Goal: Navigation & Orientation: Go to known website

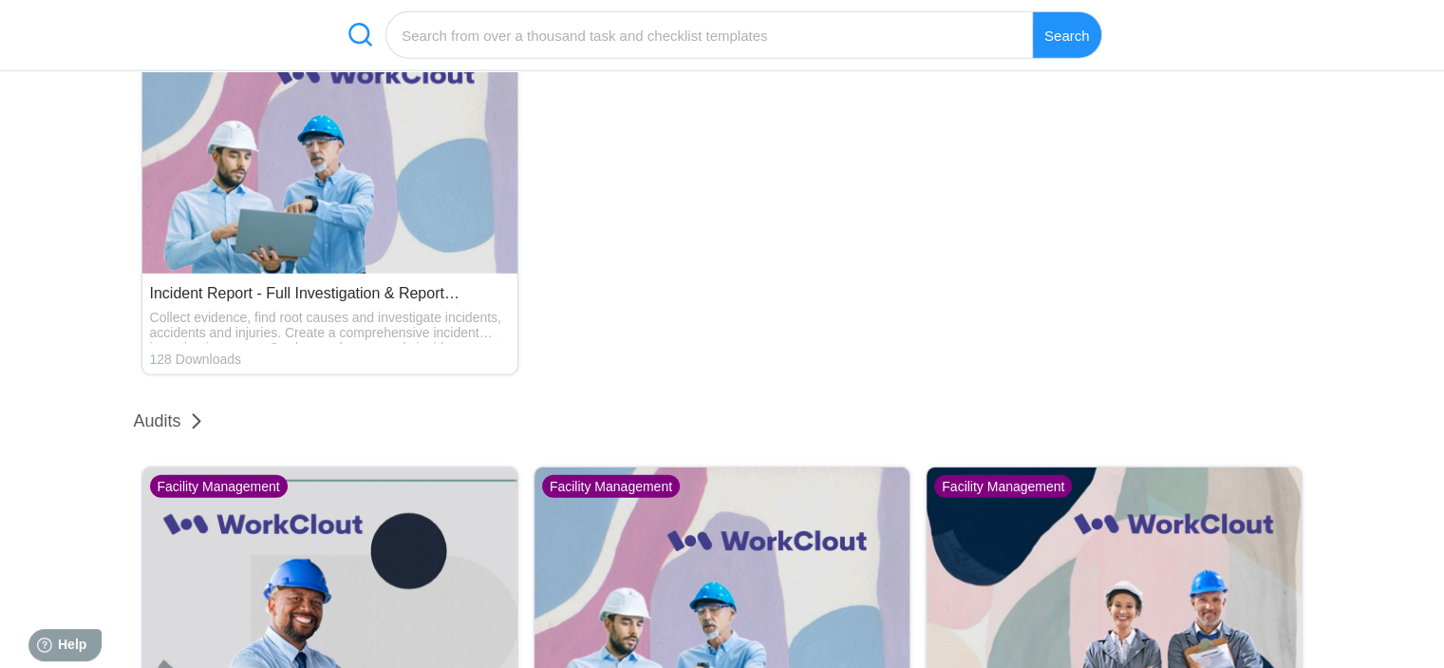
scroll to position [5223, 0]
